Goal: Task Accomplishment & Management: Use online tool/utility

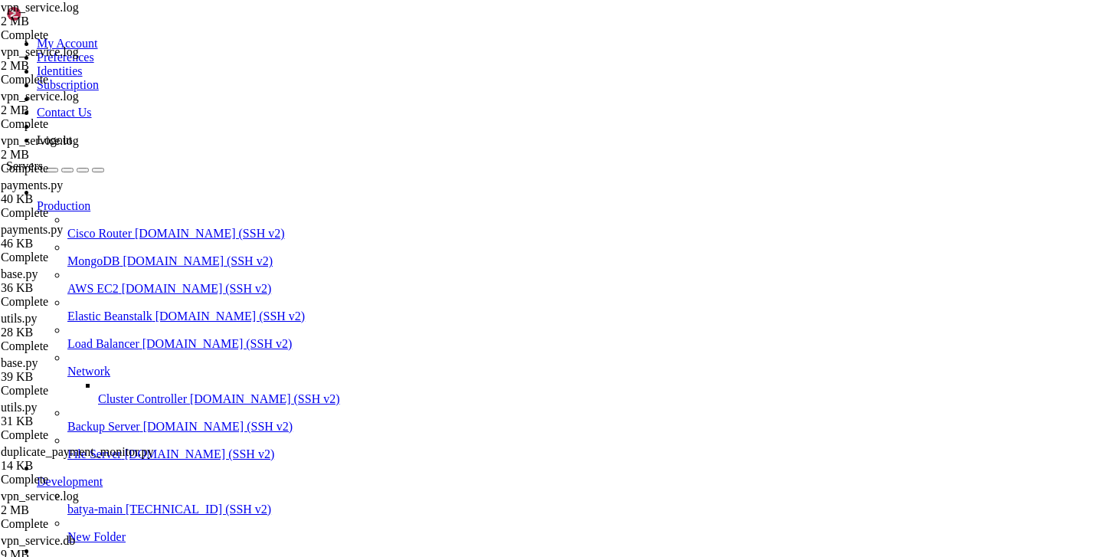
scroll to position [1044, 0]
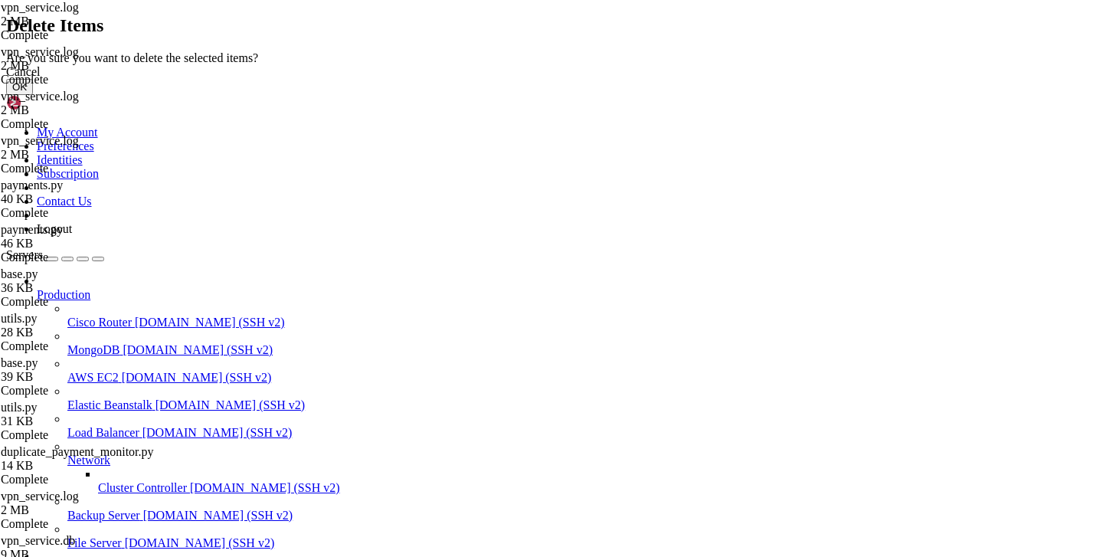
click at [33, 95] on button "OK" at bounding box center [19, 87] width 27 height 16
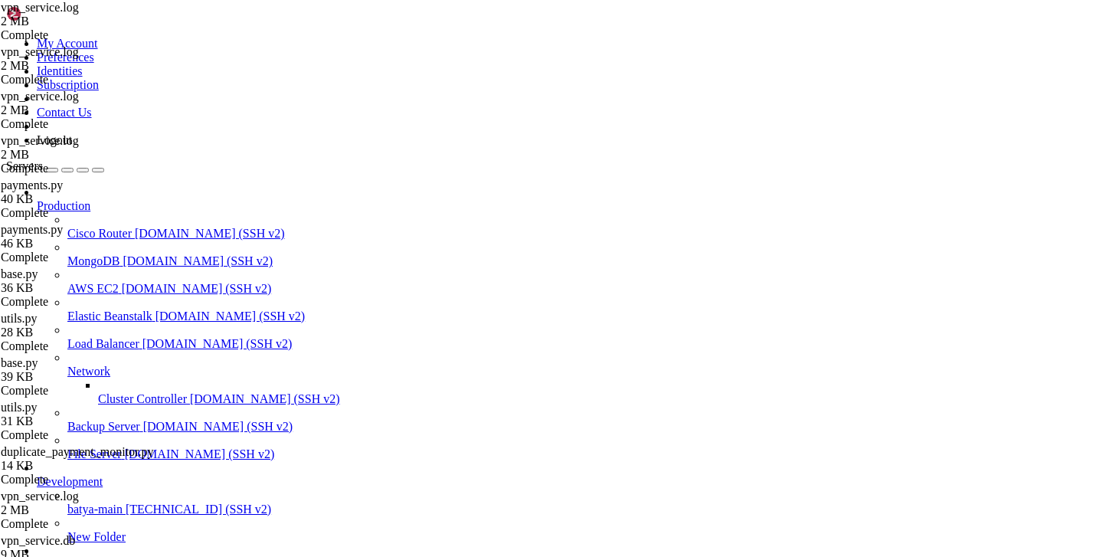
scroll to position [201, 0]
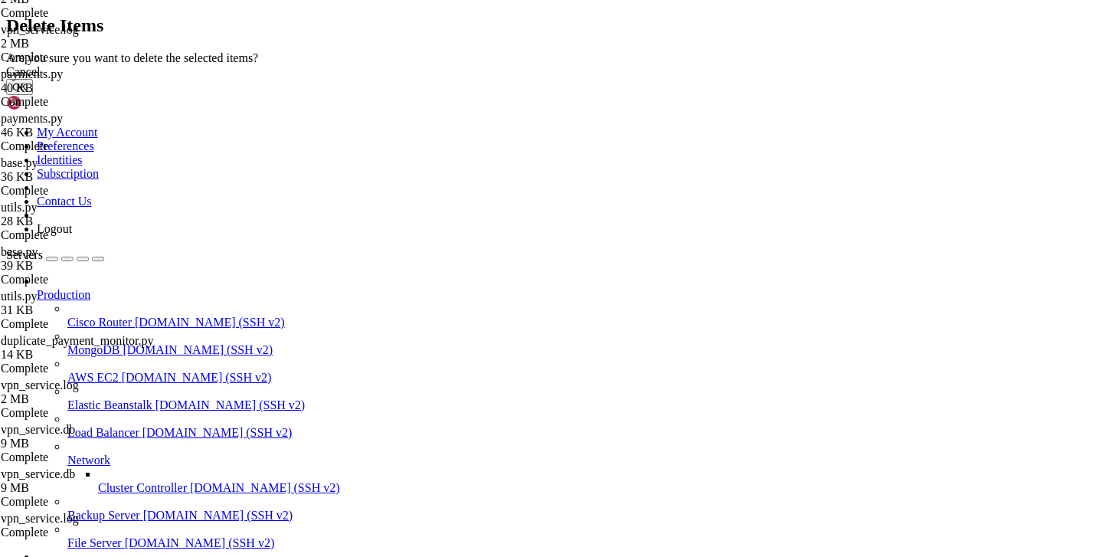
click at [33, 95] on button "OK" at bounding box center [19, 87] width 27 height 16
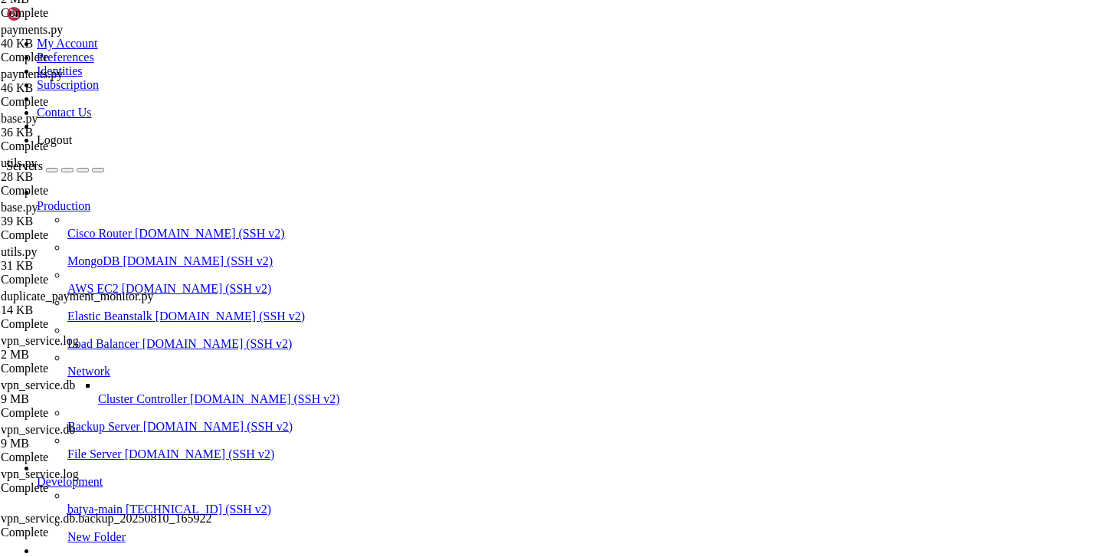
scroll to position [698, 0]
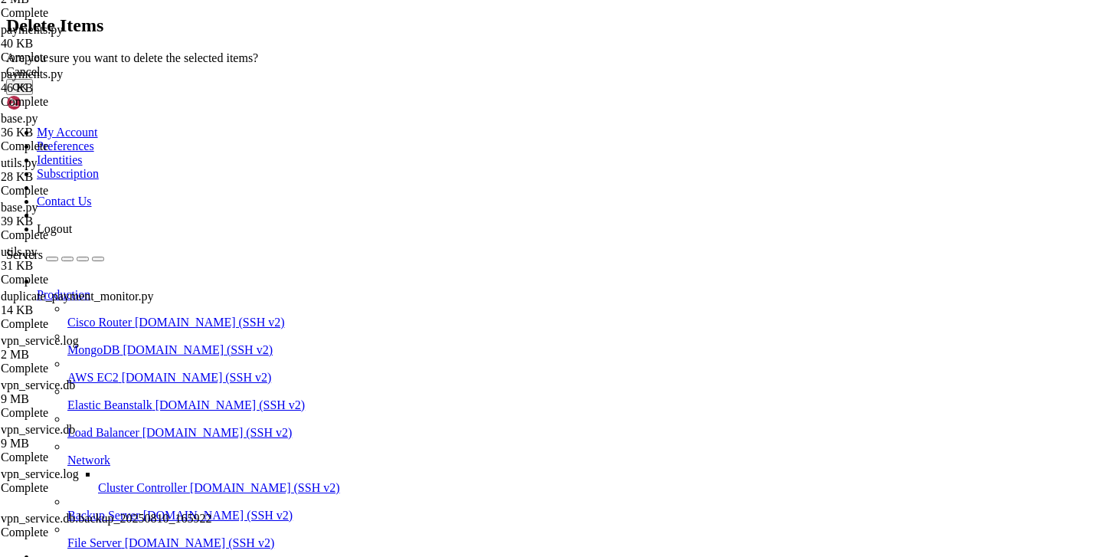
click at [33, 95] on button "OK" at bounding box center [19, 87] width 27 height 16
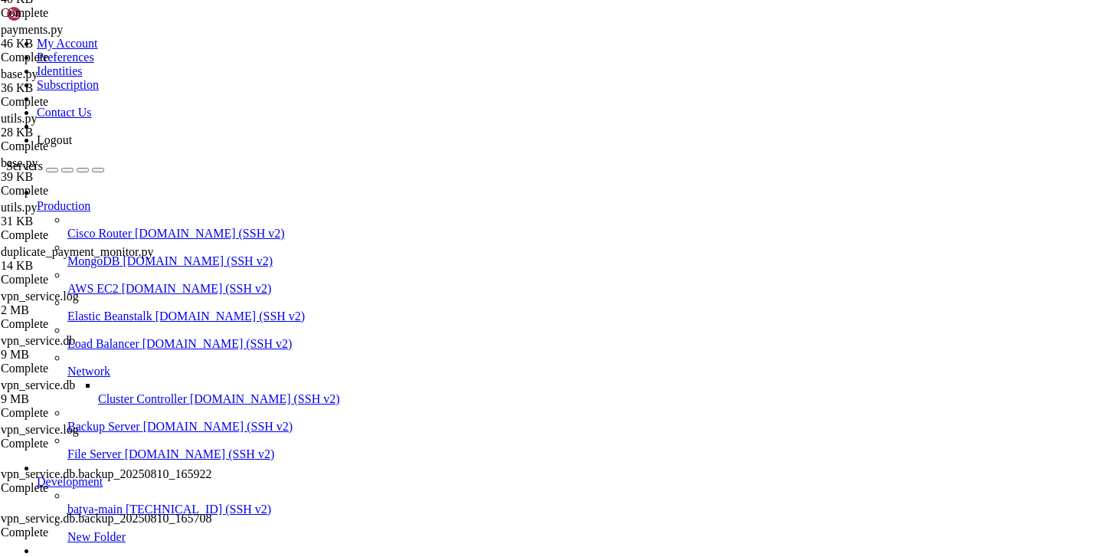
scroll to position [664, 0]
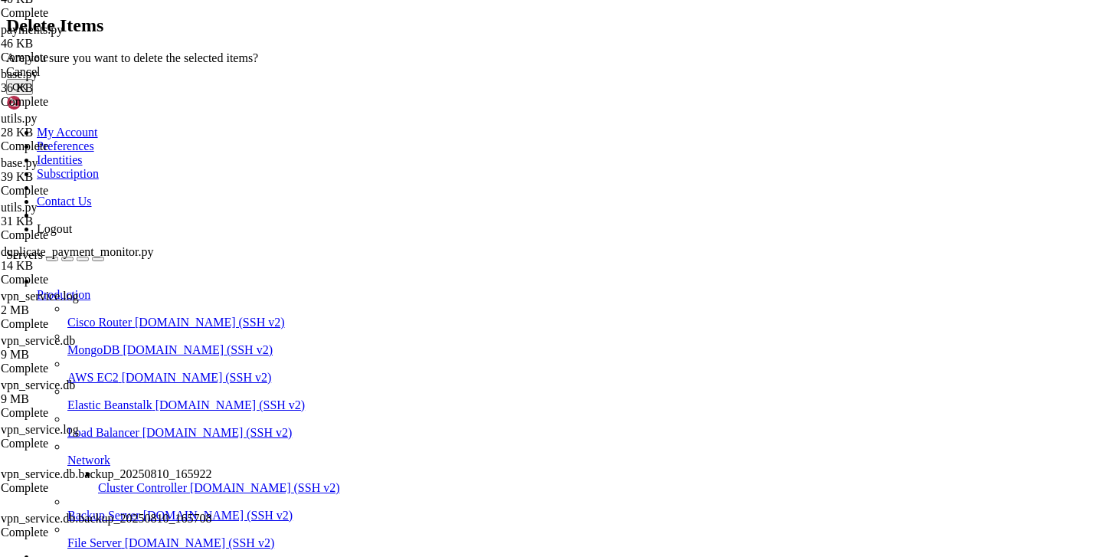
click at [33, 95] on button "OK" at bounding box center [19, 87] width 27 height 16
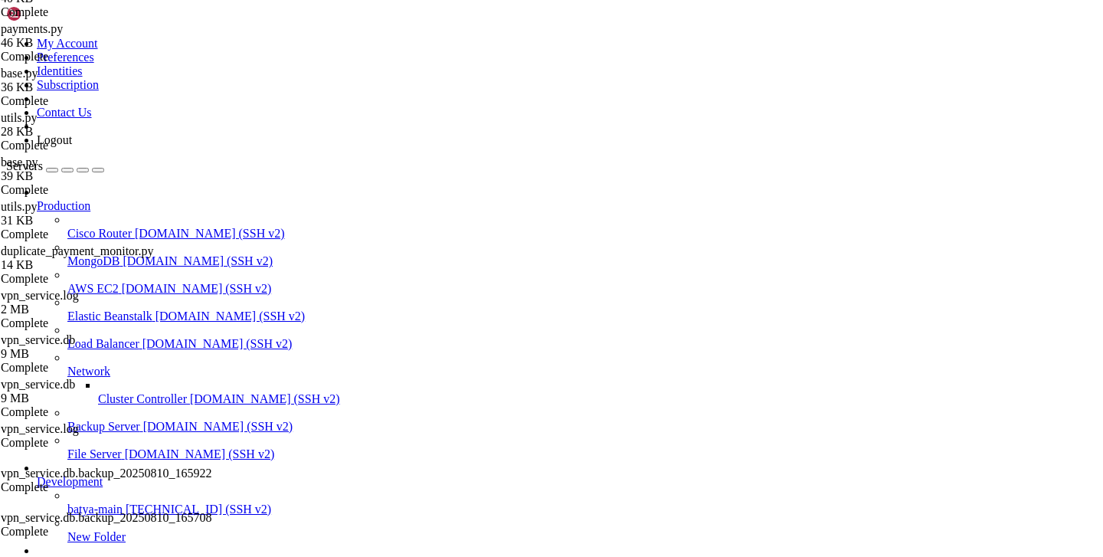
scroll to position [629, 0]
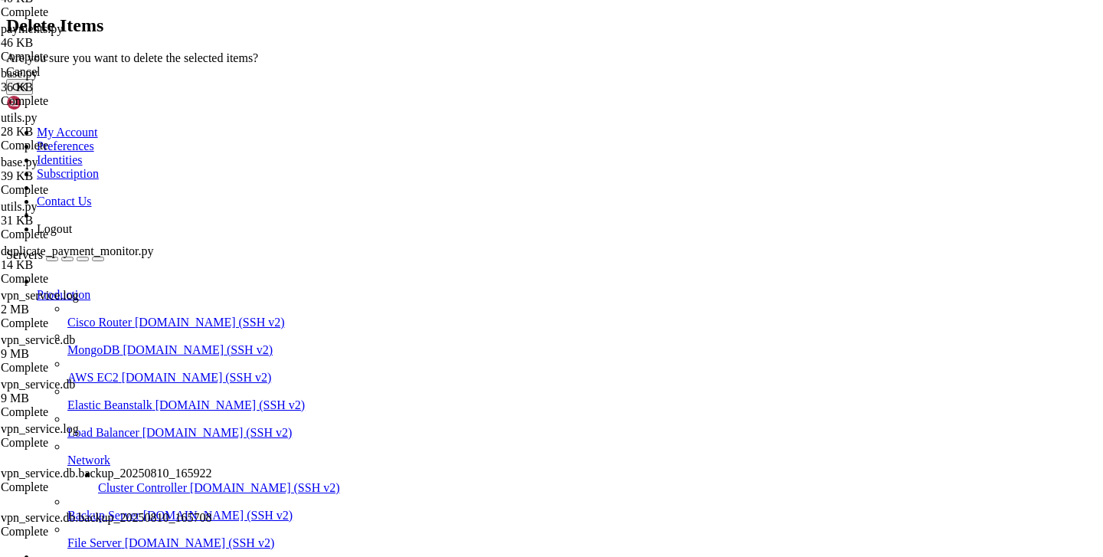
click at [33, 95] on button "OK" at bounding box center [19, 87] width 27 height 16
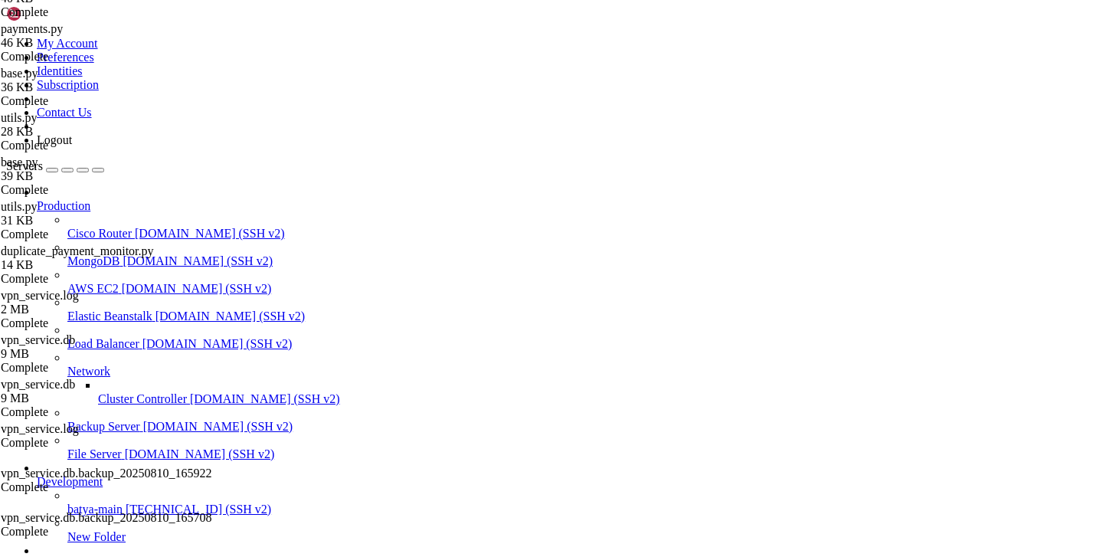
scroll to position [378, 0]
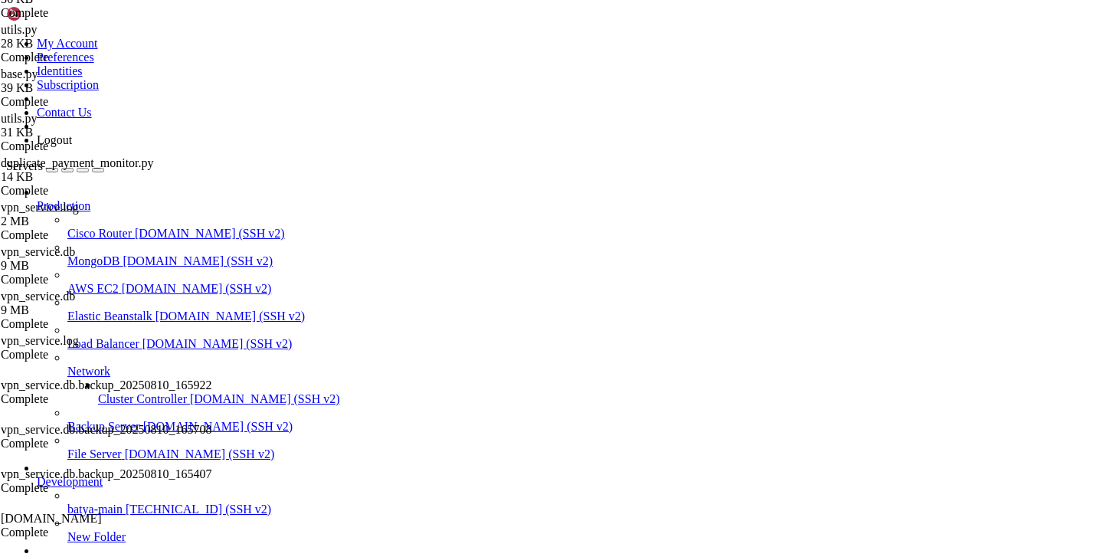
click at [102, 512] on span "[DOMAIN_NAME]" at bounding box center [51, 518] width 101 height 13
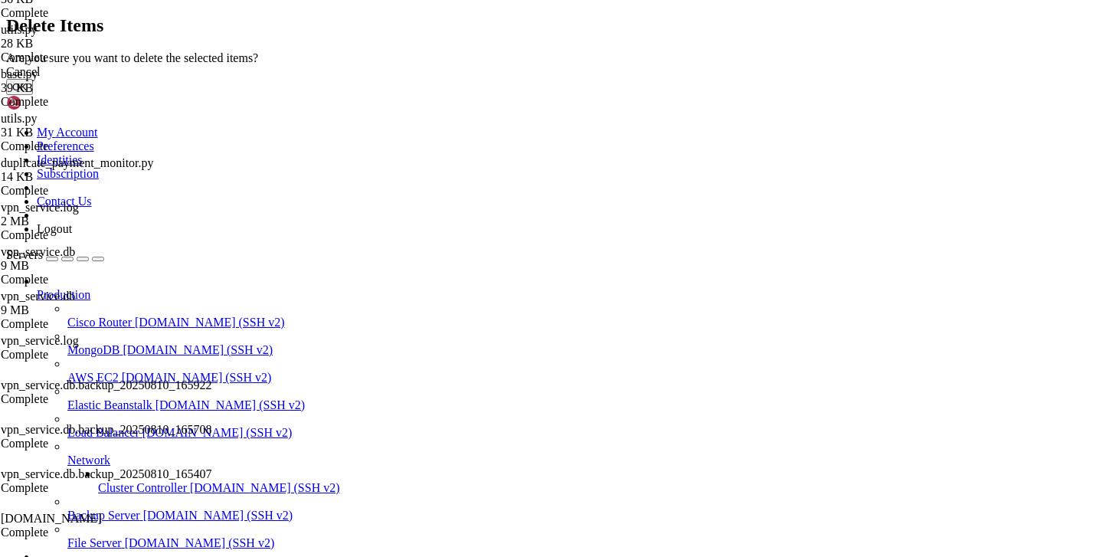
click at [33, 95] on button "OK" at bounding box center [19, 87] width 27 height 16
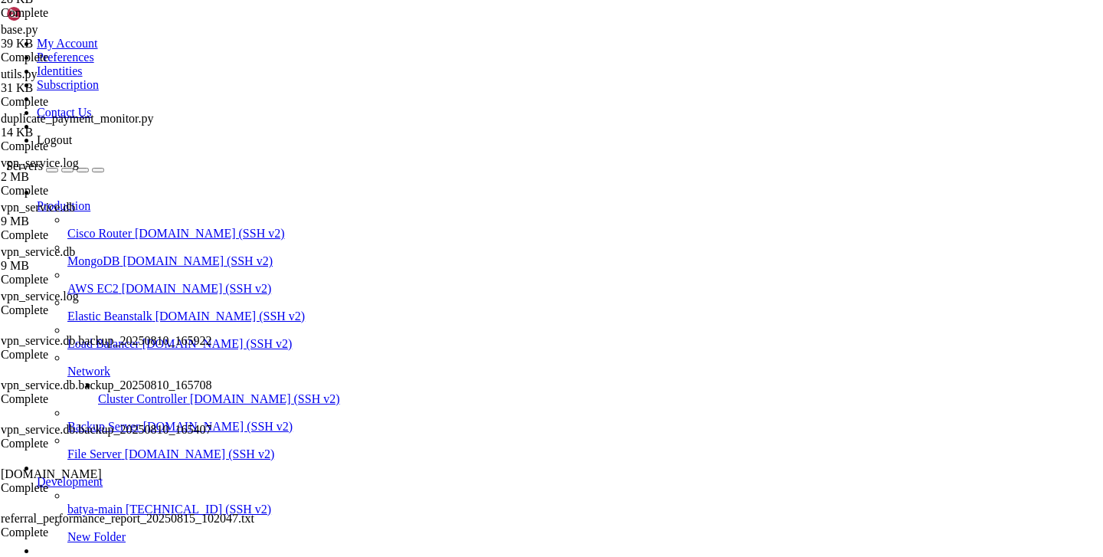
scroll to position [561, 0]
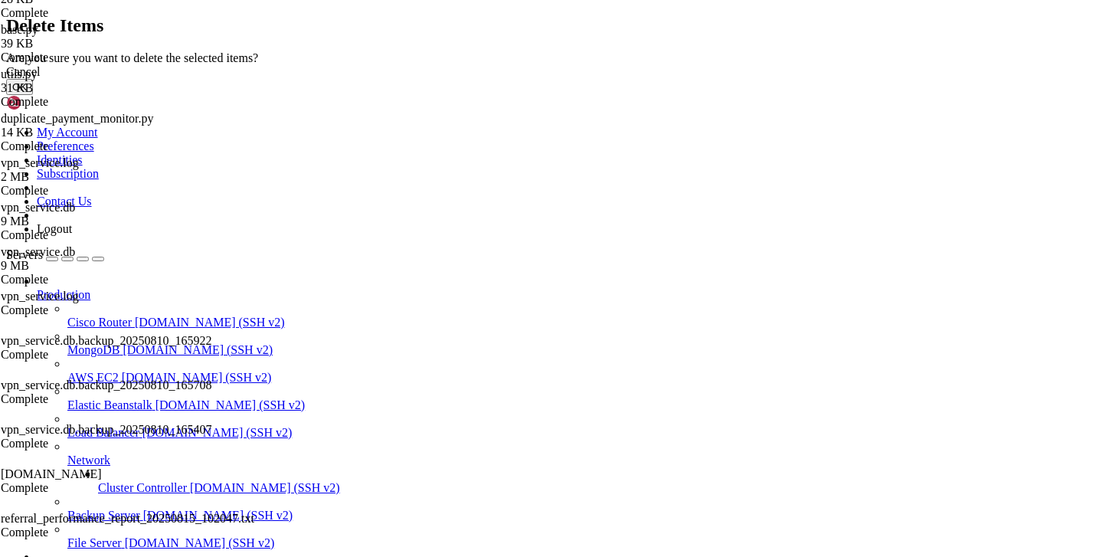
click at [33, 95] on button "OK" at bounding box center [19, 87] width 27 height 16
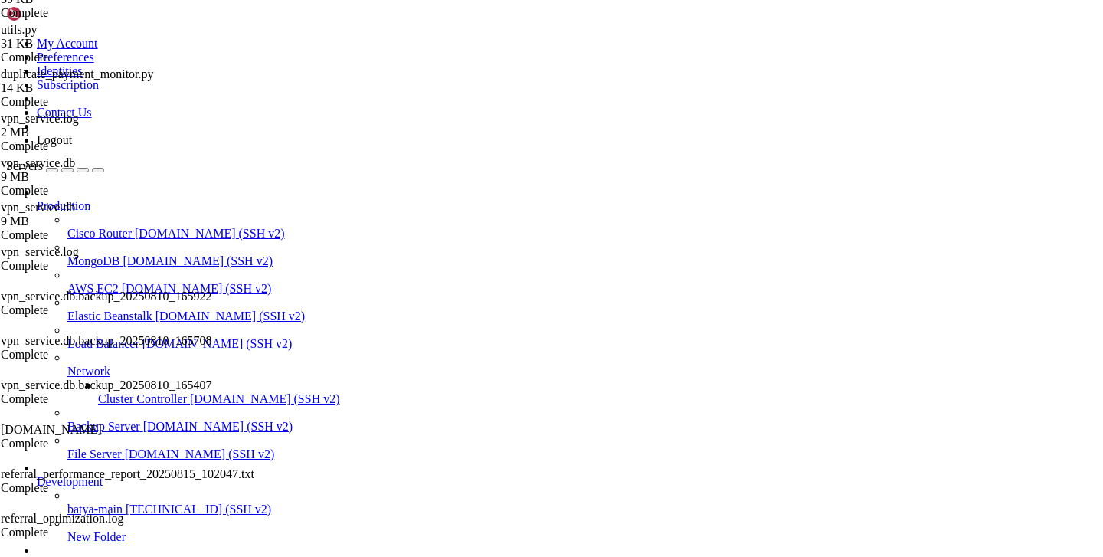
scroll to position [526, 0]
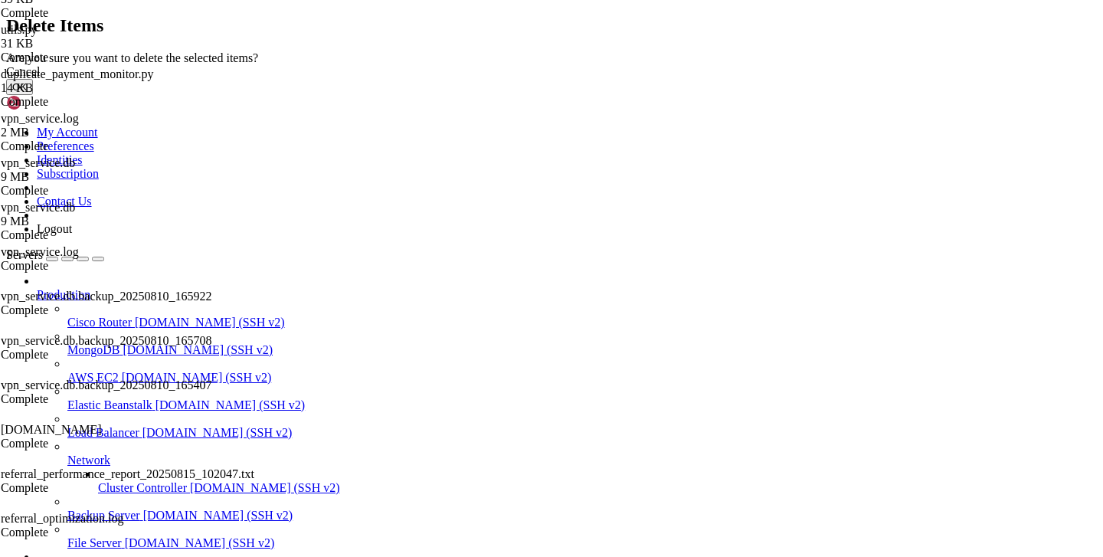
click at [33, 95] on button "OK" at bounding box center [19, 87] width 27 height 16
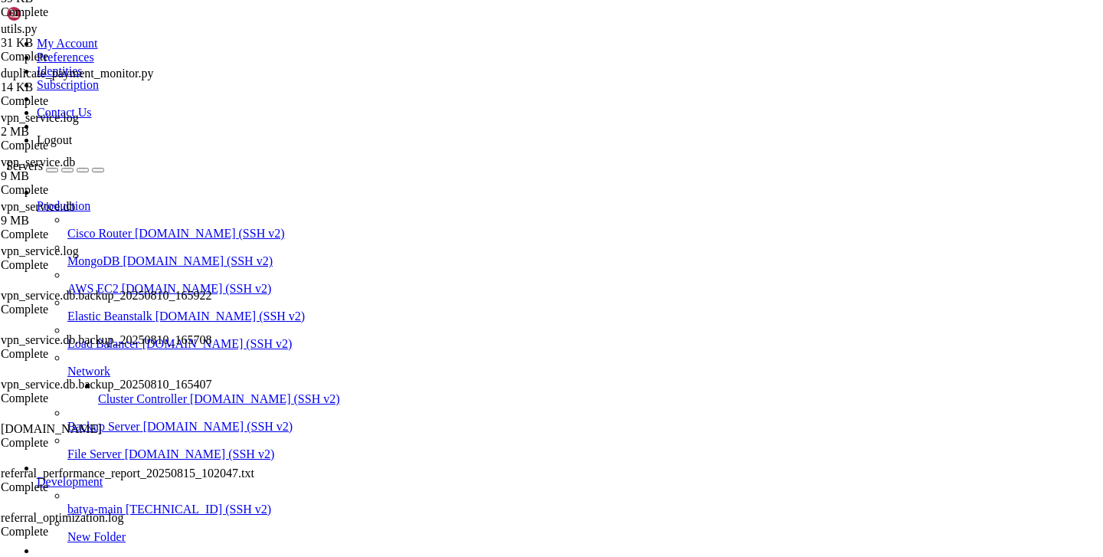
scroll to position [492, 0]
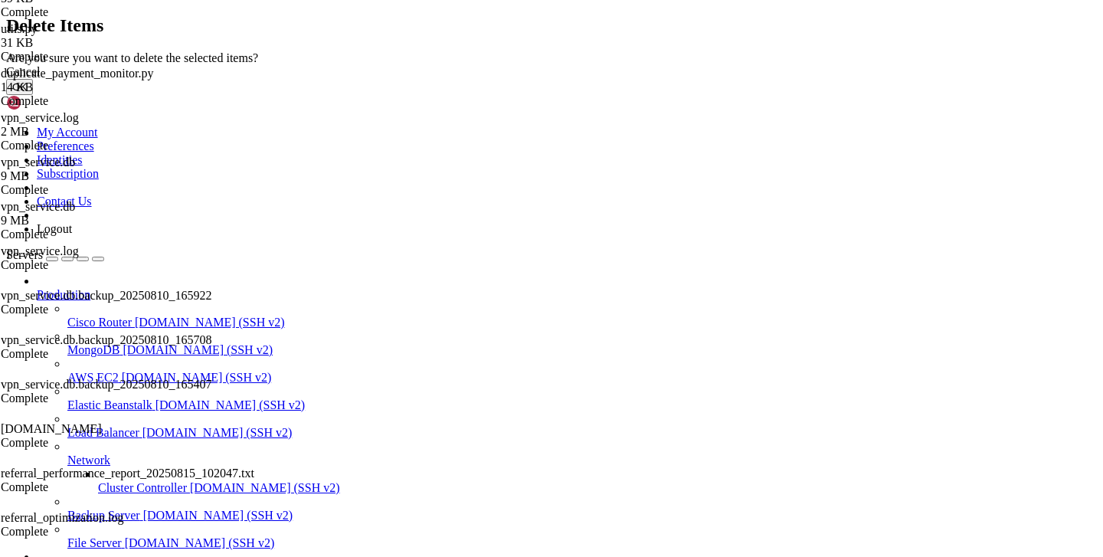
click at [33, 95] on button "OK" at bounding box center [19, 87] width 27 height 16
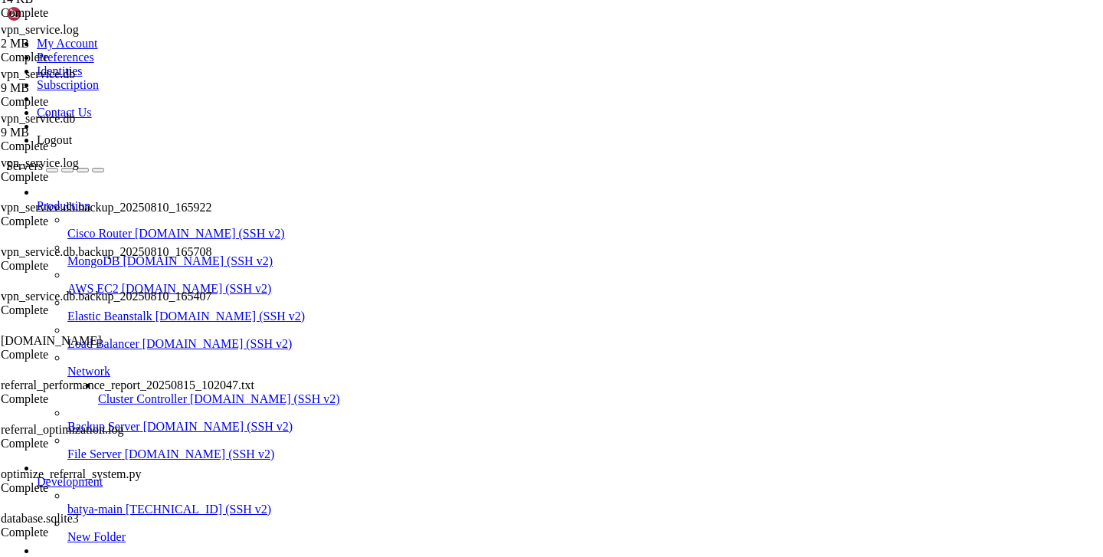
scroll to position [358, 0]
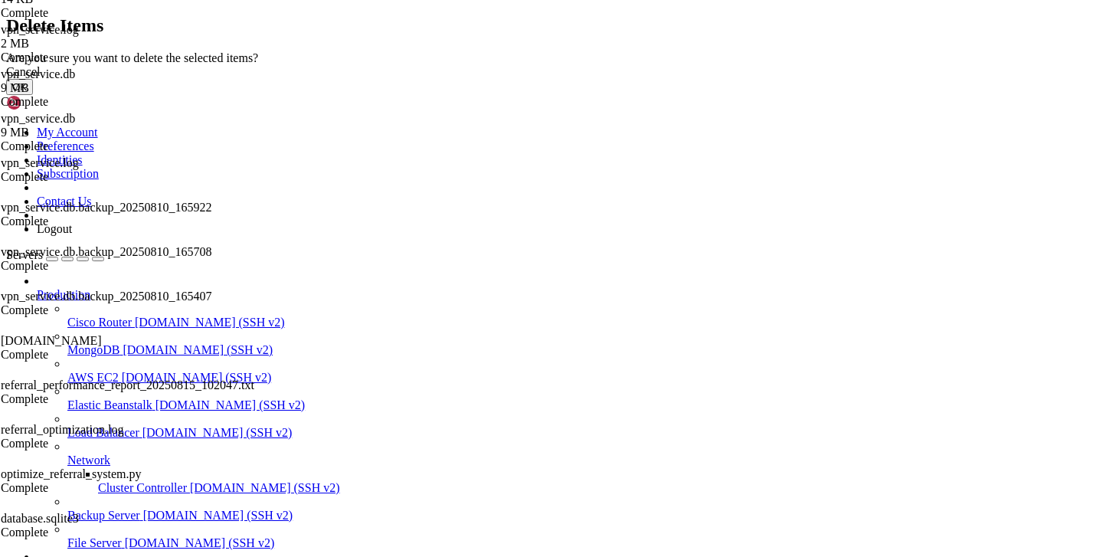
click at [33, 95] on button "OK" at bounding box center [19, 87] width 27 height 16
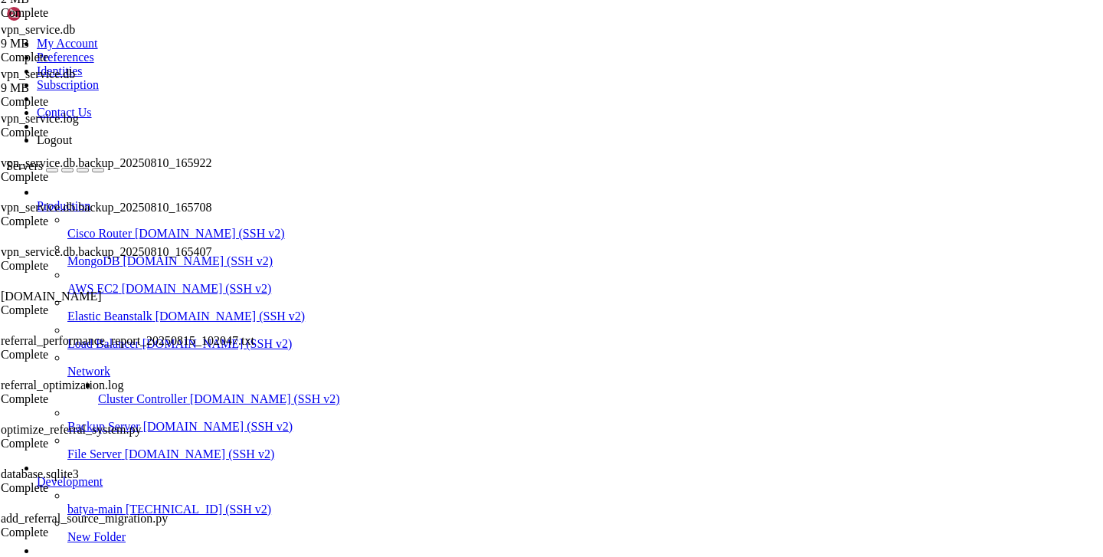
scroll to position [423, 0]
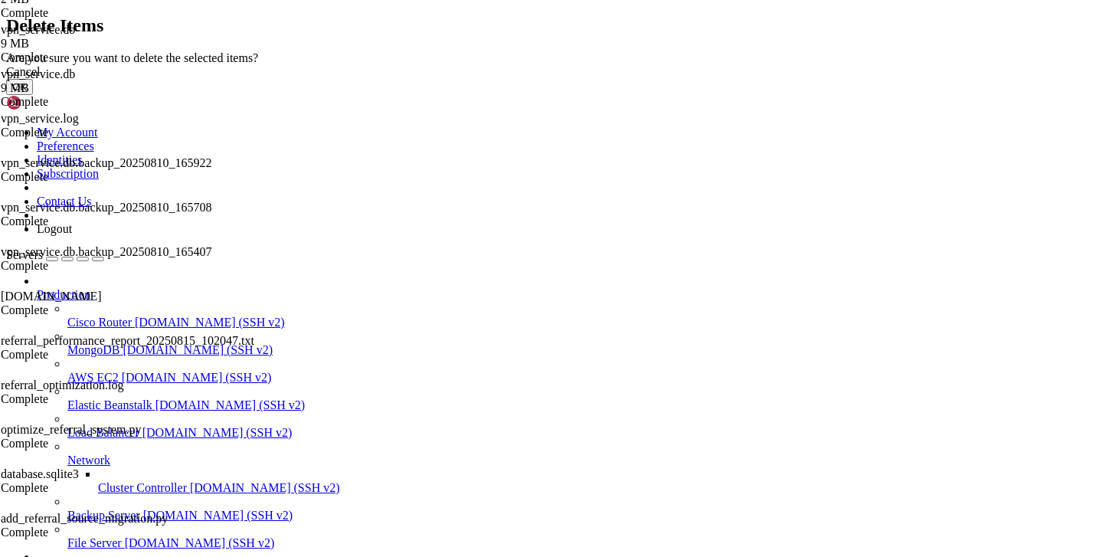
click at [33, 95] on button "OK" at bounding box center [19, 87] width 27 height 16
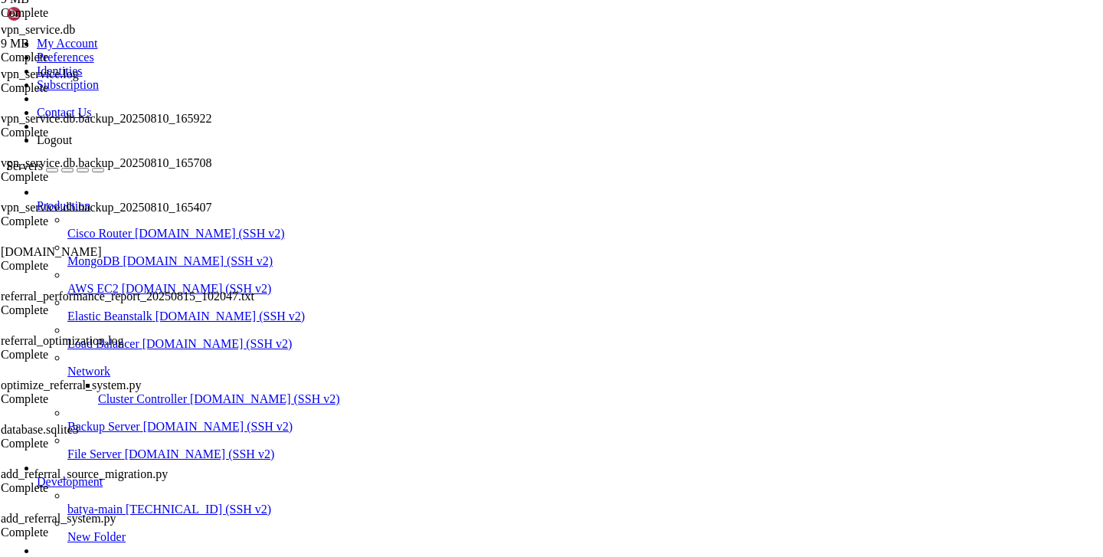
scroll to position [41, 0]
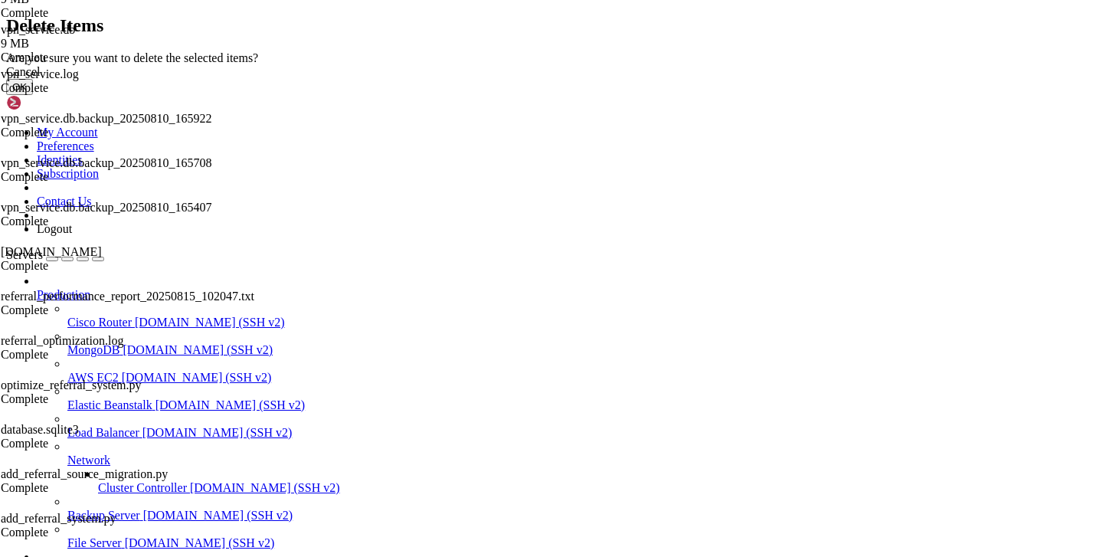
click at [33, 95] on button "OK" at bounding box center [19, 87] width 27 height 16
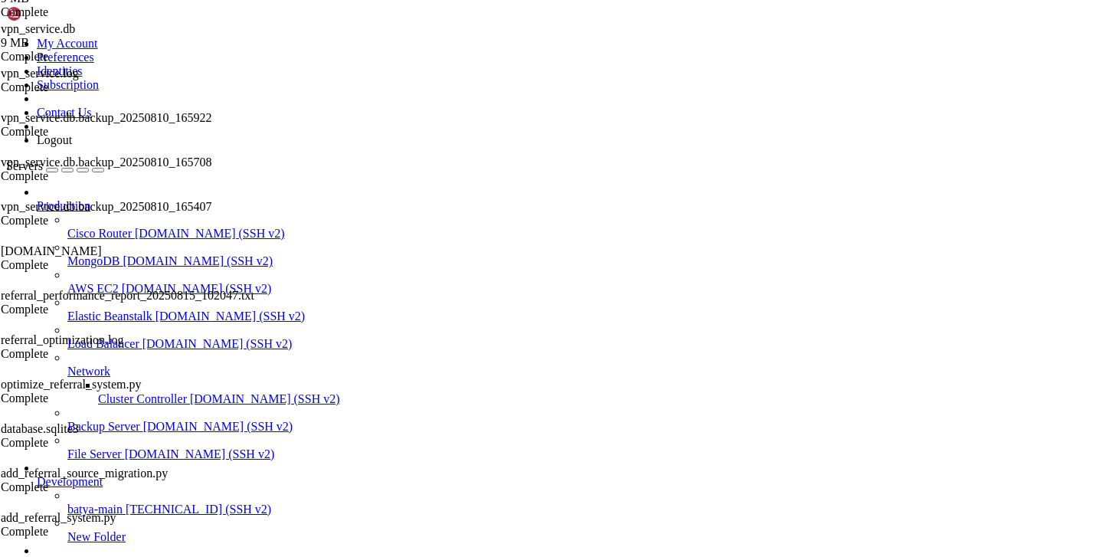
scroll to position [689, 0]
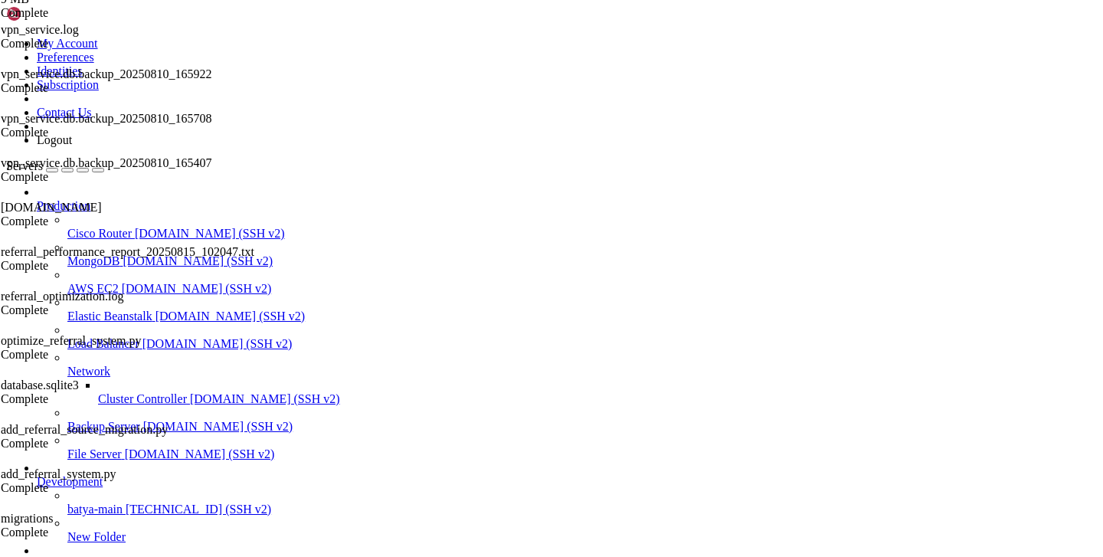
type input "/var/service/vpn-no-yk"
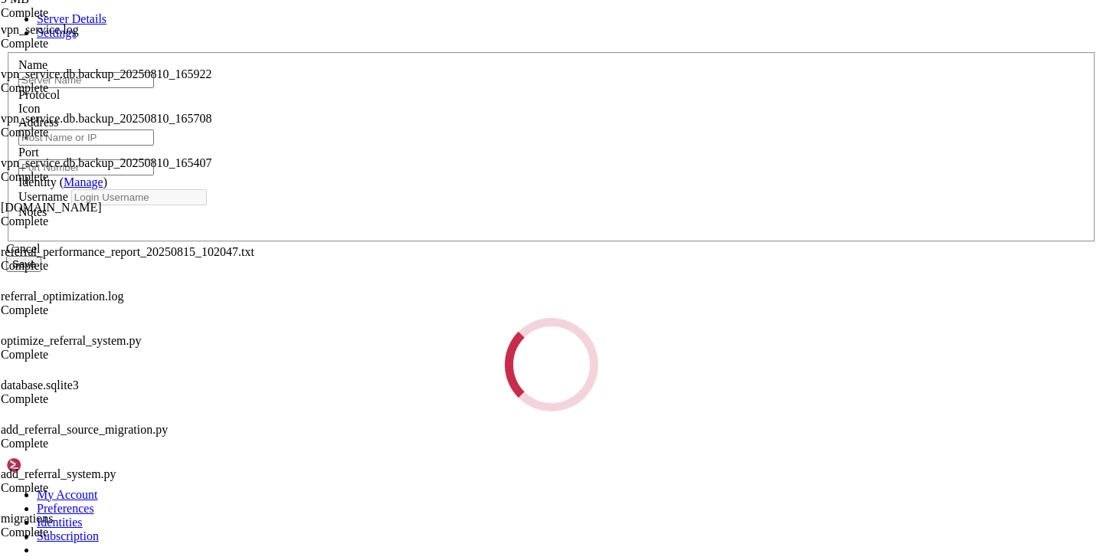
type input "fr1"
type input "[TECHNICAL_ID]"
type input "22"
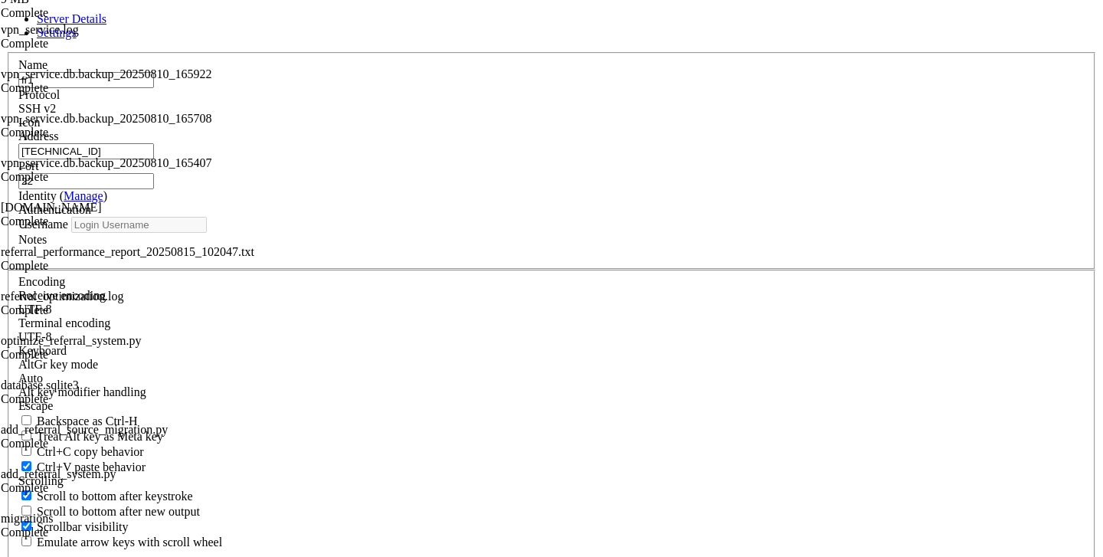
type input "root"
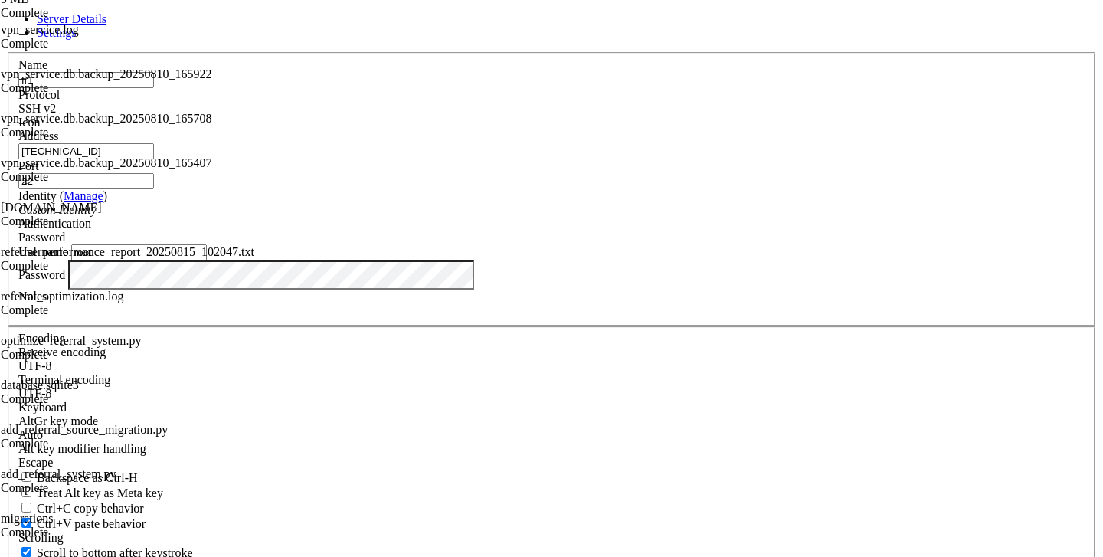
click at [154, 159] on input "[TECHNICAL_ID]" at bounding box center [86, 151] width 136 height 16
paste input "[TECHNICAL_ID]"
type input "[TECHNICAL_ID]"
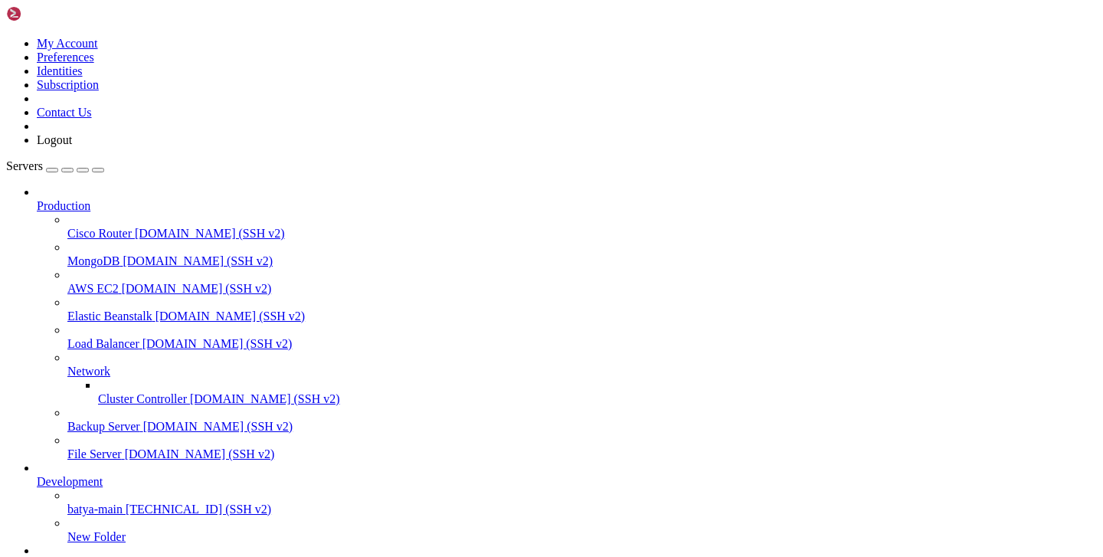
click at [51, 556] on span "fr1" at bounding box center [44, 563] width 15 height 13
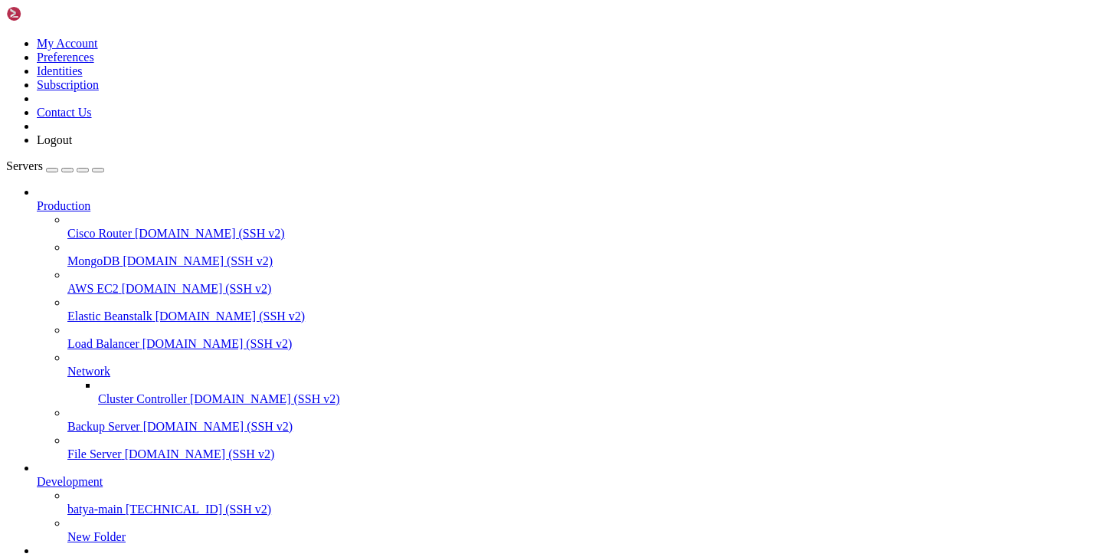
type input "/etc/opt"
drag, startPoint x: 413, startPoint y: 1352, endPoint x: 15, endPoint y: 1306, distance: 400.1
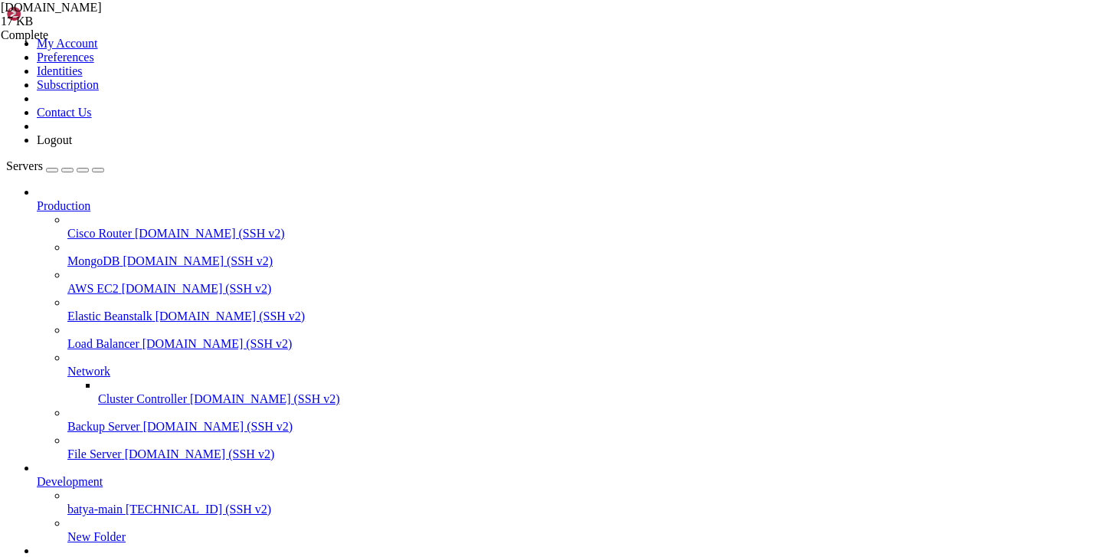
copy div "URL панели 3X-UI (например [URL][DOMAIN_NAME]): [URL][TECHNICAL_ID] Логин 3X-UI…"
drag, startPoint x: 262, startPoint y: 1354, endPoint x: 469, endPoint y: 1353, distance: 207.5
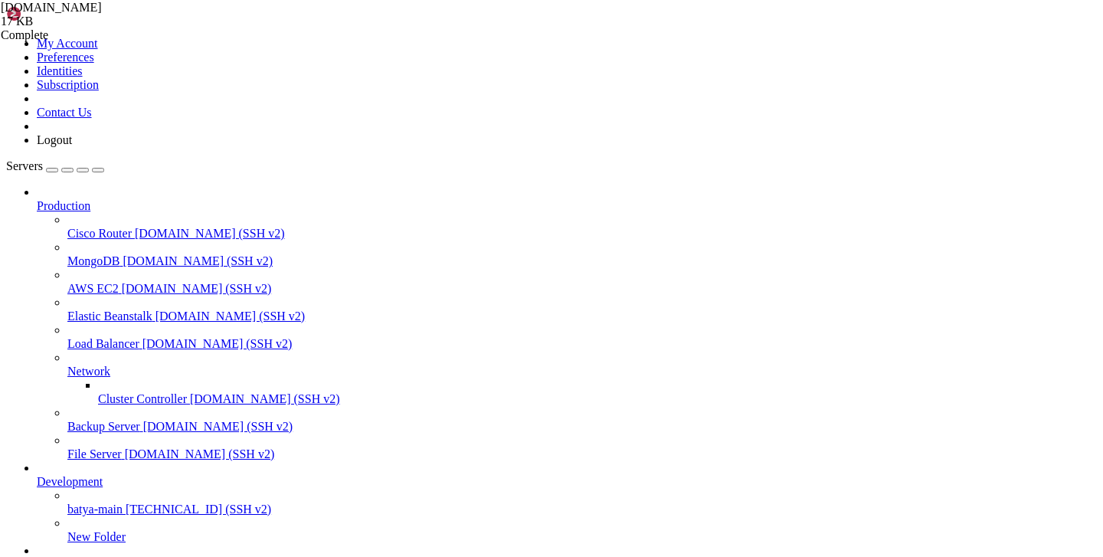
copy span "30857c388abc4ab8bd593c179d58c3d7"
drag, startPoint x: 521, startPoint y: 1355, endPoint x: 83, endPoint y: 1235, distance: 454.8
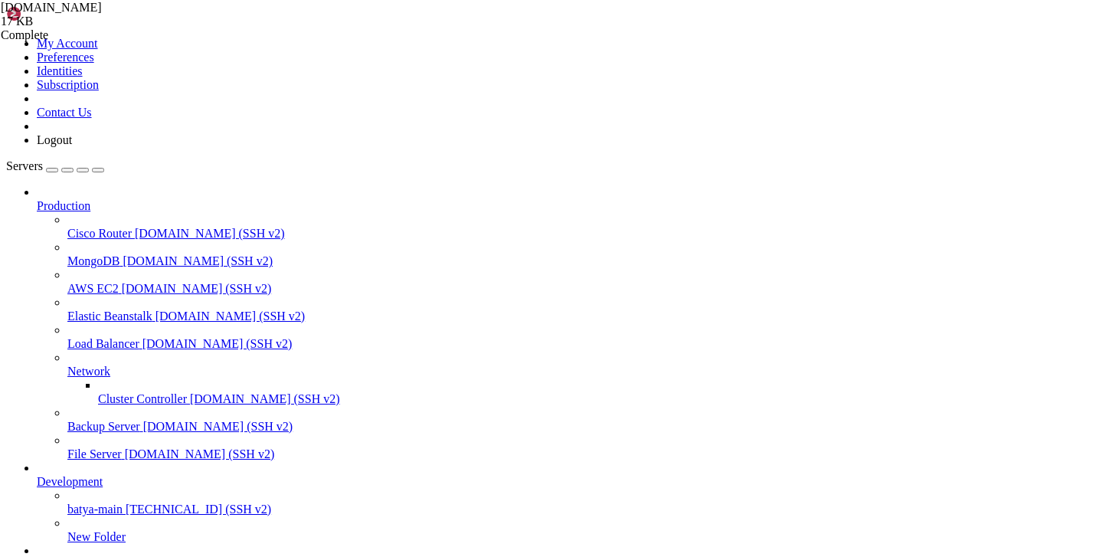
copy x-row "Host в ссылках (обычно PUBLIC_DOMAIN) — пусто чтобы взять PUBLIC_DOMAIN:"
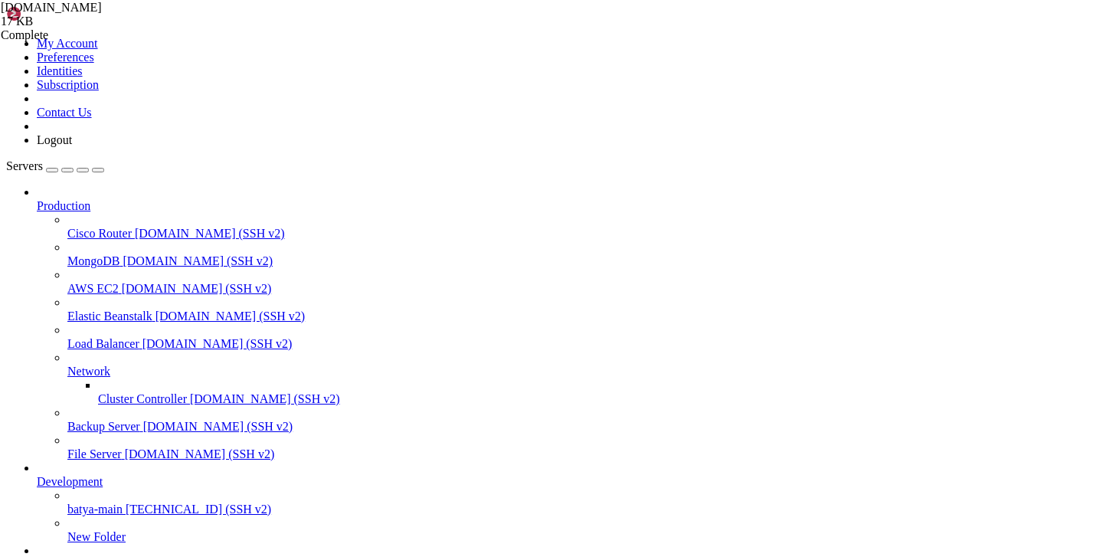
scroll to position [267, 0]
drag, startPoint x: 416, startPoint y: 1189, endPoint x: 505, endPoint y: 1188, distance: 88.8
copy x-row "[TECHNICAL_ID]"
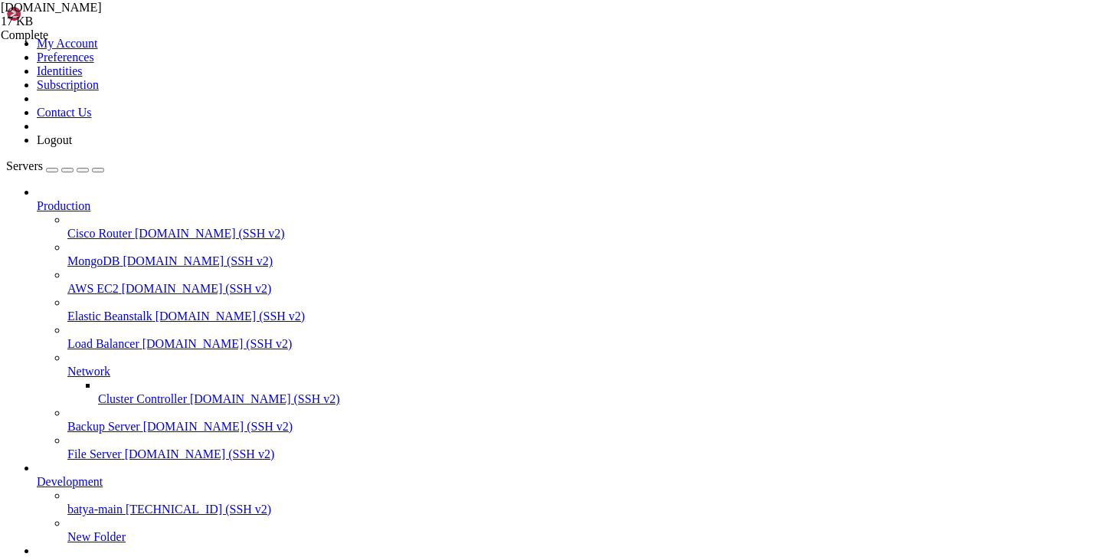
copy x-row "30857c388abc4ab8bd593c179d58c3d7"
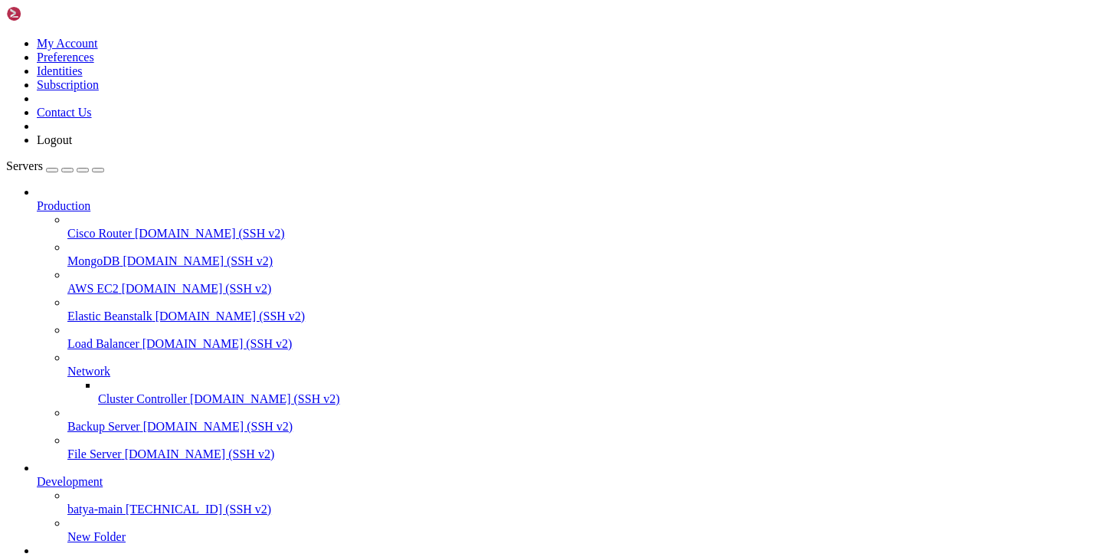
click at [126, 502] on span "[TECHNICAL_ID] (SSH v2)" at bounding box center [198, 508] width 145 height 13
type input "/root"
